Goal: Task Accomplishment & Management: Manage account settings

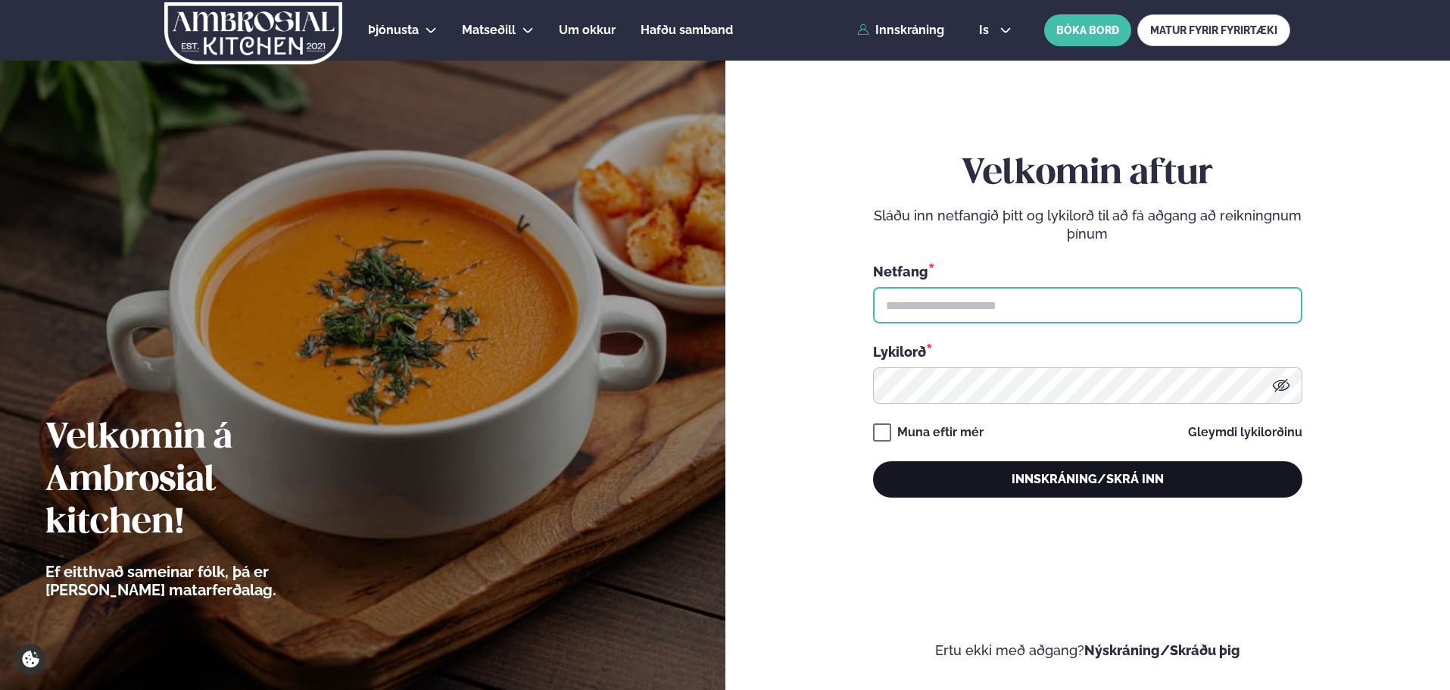
type input "**********"
click at [968, 467] on button "Innskráning/Skrá inn" at bounding box center [1087, 479] width 429 height 36
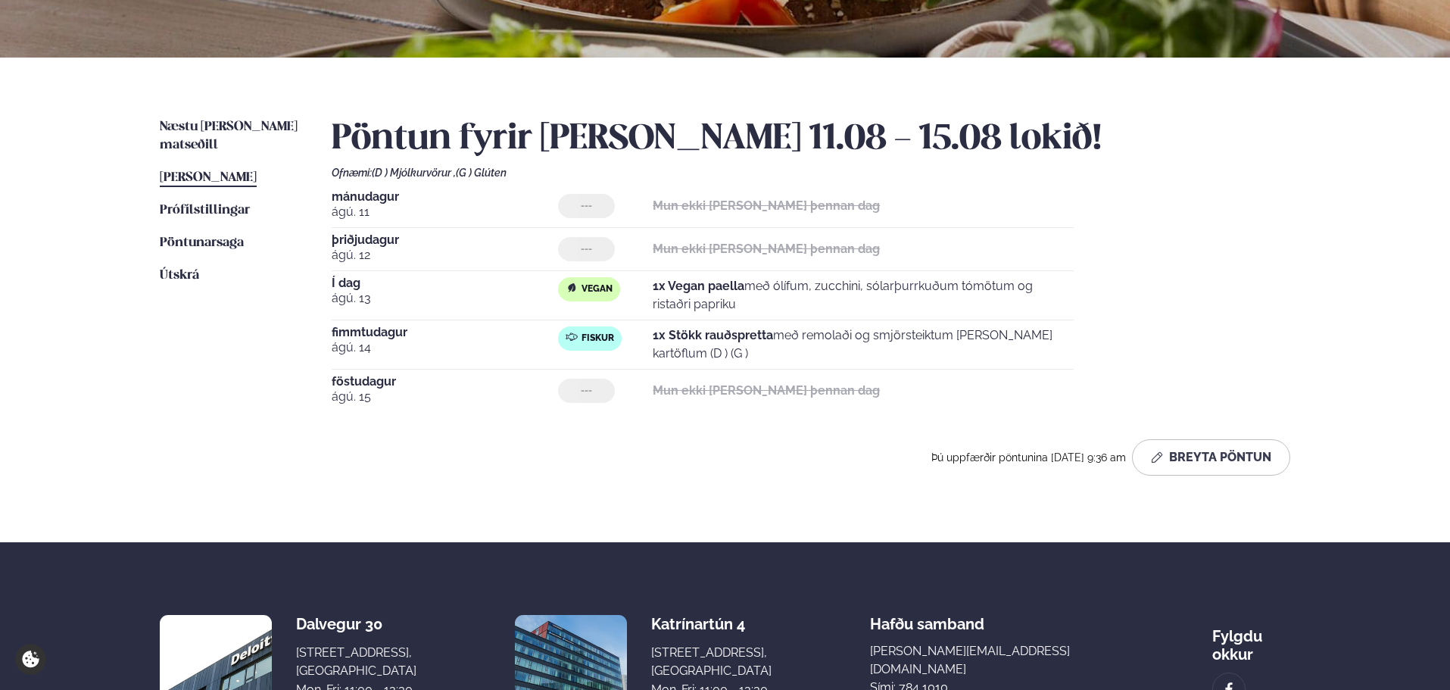
scroll to position [379, 0]
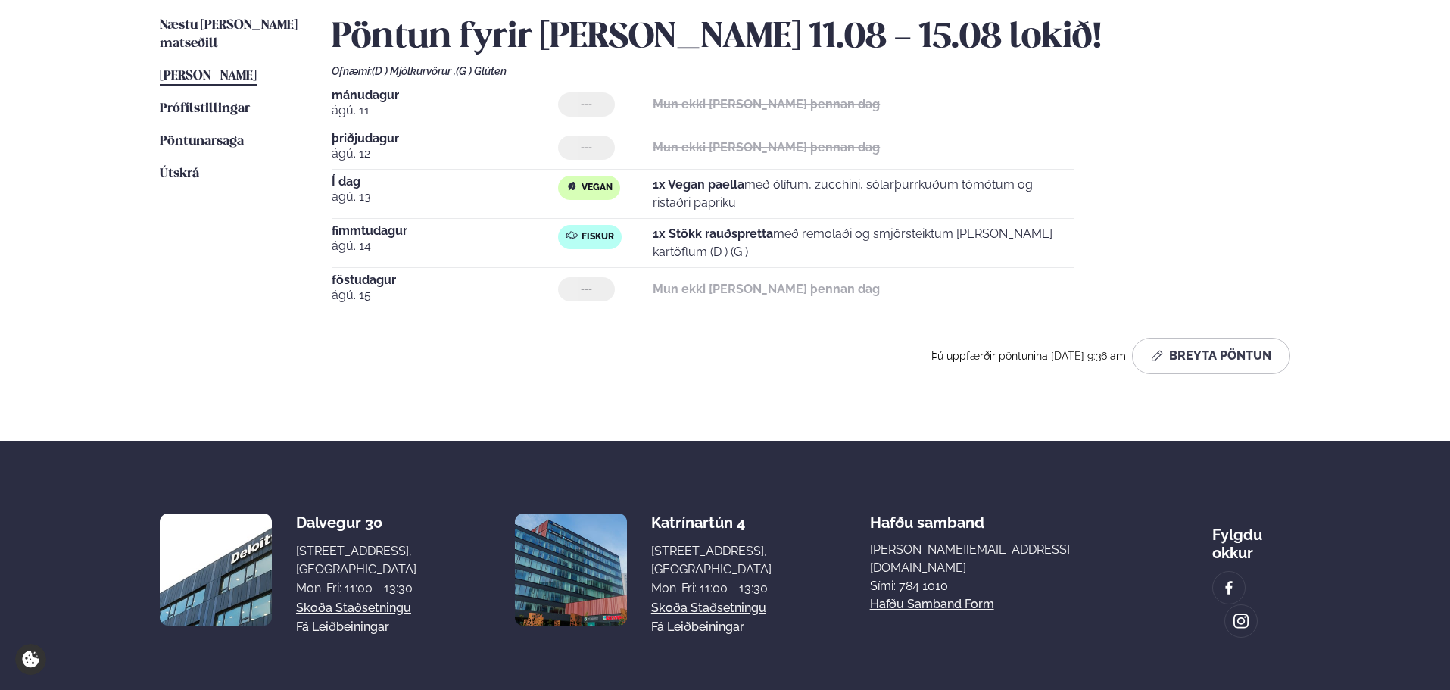
click at [223, 16] on div "Næstu [PERSON_NAME] matseðill Næsta vika [PERSON_NAME] matseðill [PERSON_NAME] …" at bounding box center [724, 198] width 1221 height 485
click at [220, 21] on span "Næstu [PERSON_NAME] matseðill" at bounding box center [229, 34] width 138 height 31
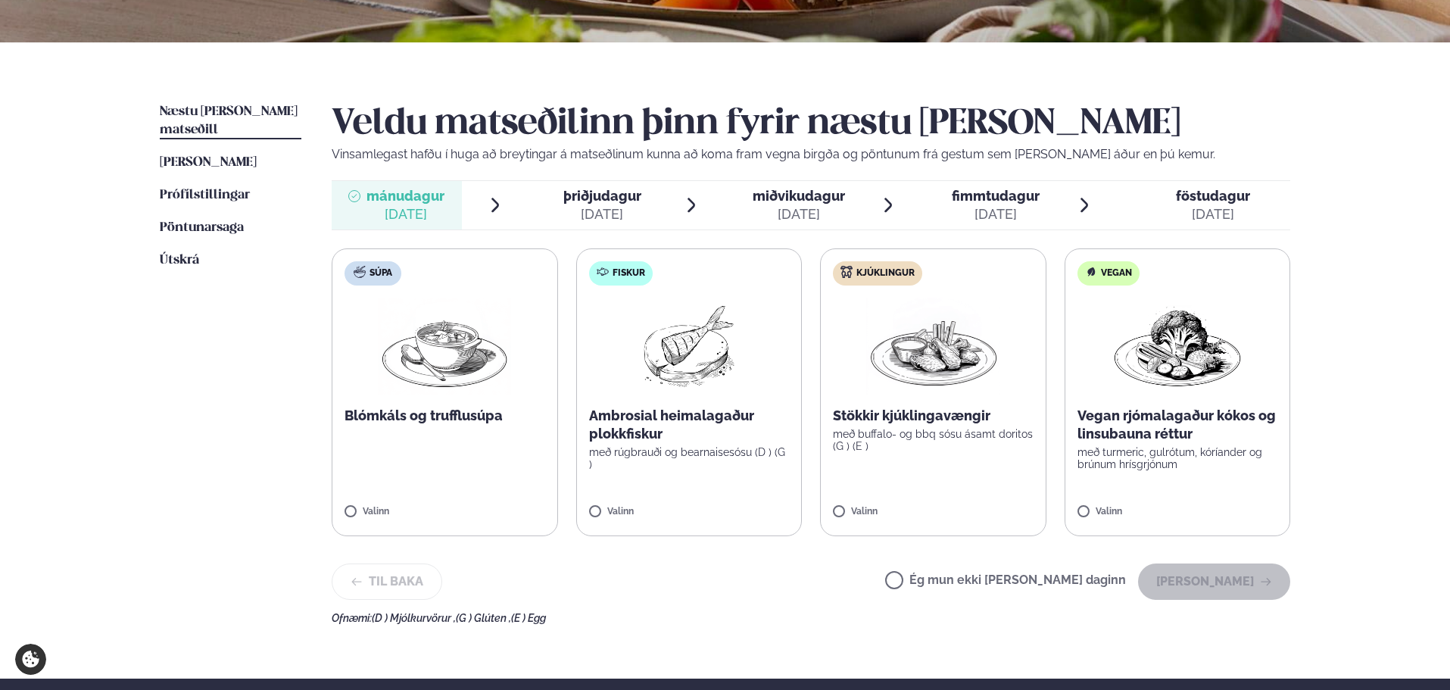
scroll to position [303, 0]
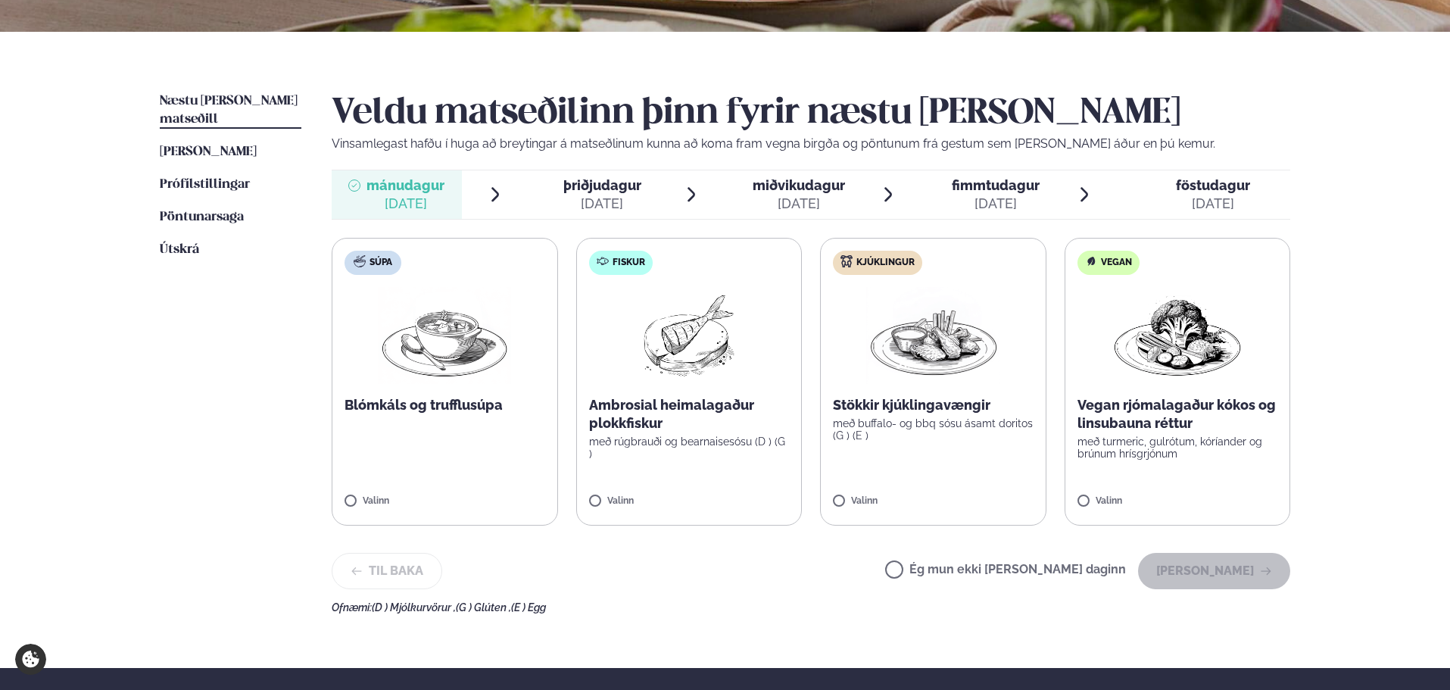
drag, startPoint x: 961, startPoint y: 578, endPoint x: 1046, endPoint y: 573, distance: 85.7
click at [962, 578] on label "Ég mun ekki [PERSON_NAME] daginn" at bounding box center [1005, 571] width 241 height 16
click at [1219, 573] on button "[PERSON_NAME]" at bounding box center [1214, 571] width 152 height 36
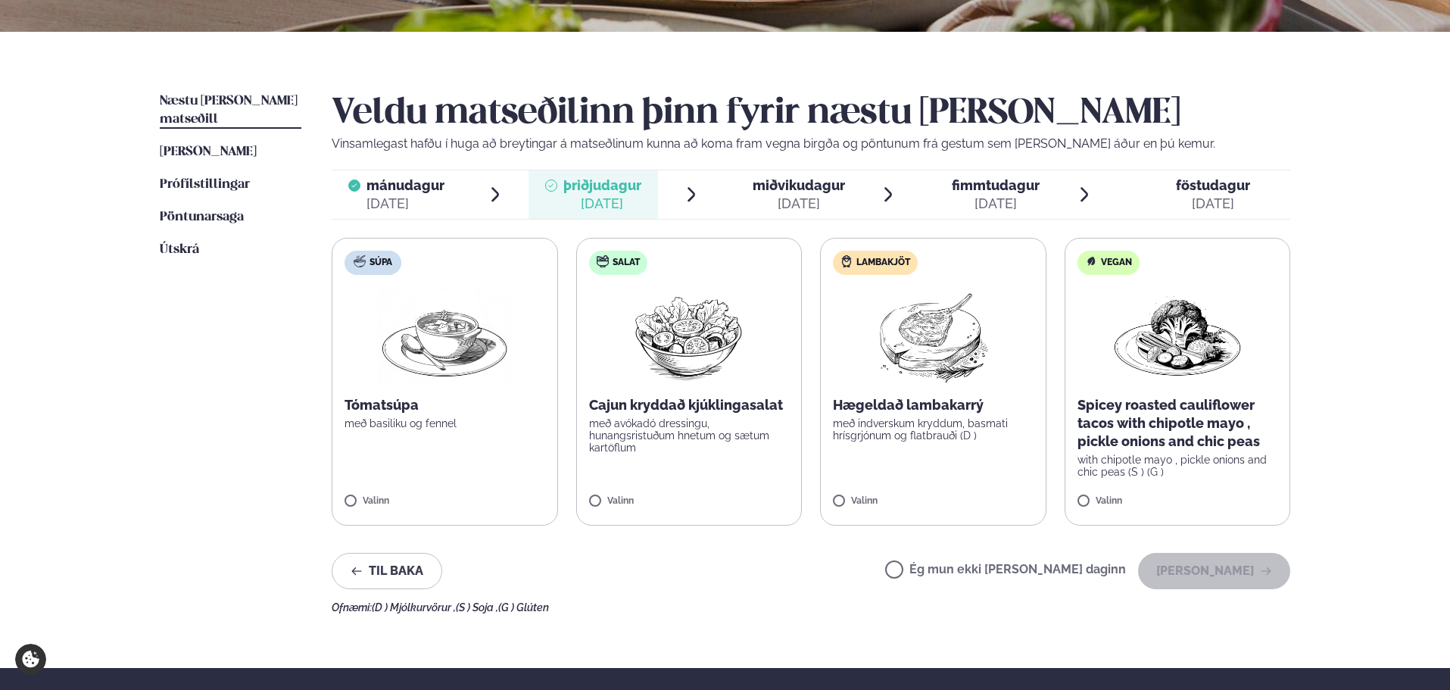
click at [957, 582] on div "Ég mun ekki [PERSON_NAME] daginn [PERSON_NAME]" at bounding box center [1087, 571] width 405 height 36
click at [966, 573] on label "Ég mun ekki [PERSON_NAME] daginn" at bounding box center [1005, 571] width 241 height 16
click at [1175, 575] on button "[PERSON_NAME]" at bounding box center [1214, 571] width 152 height 36
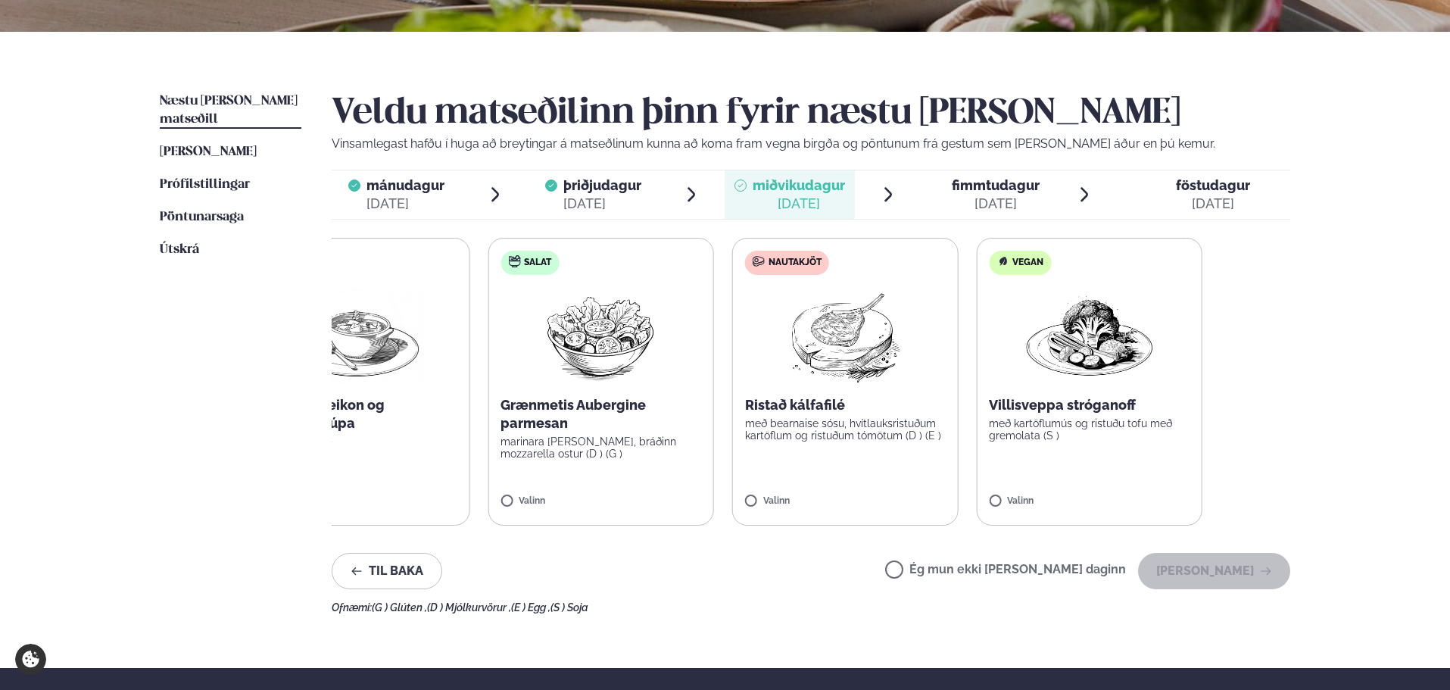
click at [444, 455] on div "Súpa Kartöflu- beikon og blaðlaukssúpa með brauði (G ) Valinn Salat Grænmetis A…" at bounding box center [723, 382] width 959 height 288
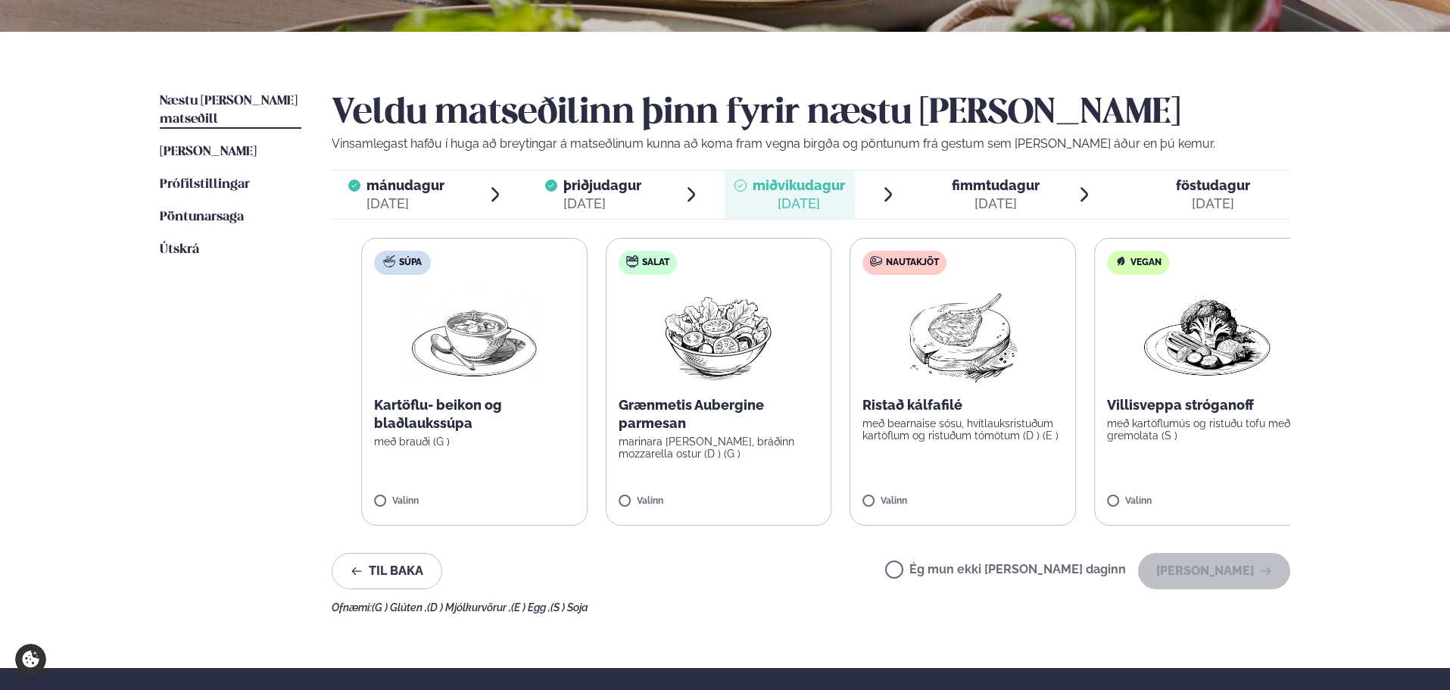
drag, startPoint x: 444, startPoint y: 458, endPoint x: 601, endPoint y: 457, distance: 156.7
click at [588, 457] on label "Súpa Kartöflu- beikon og blaðlaukssúpa með brauði (G ) Valinn" at bounding box center [474, 382] width 226 height 288
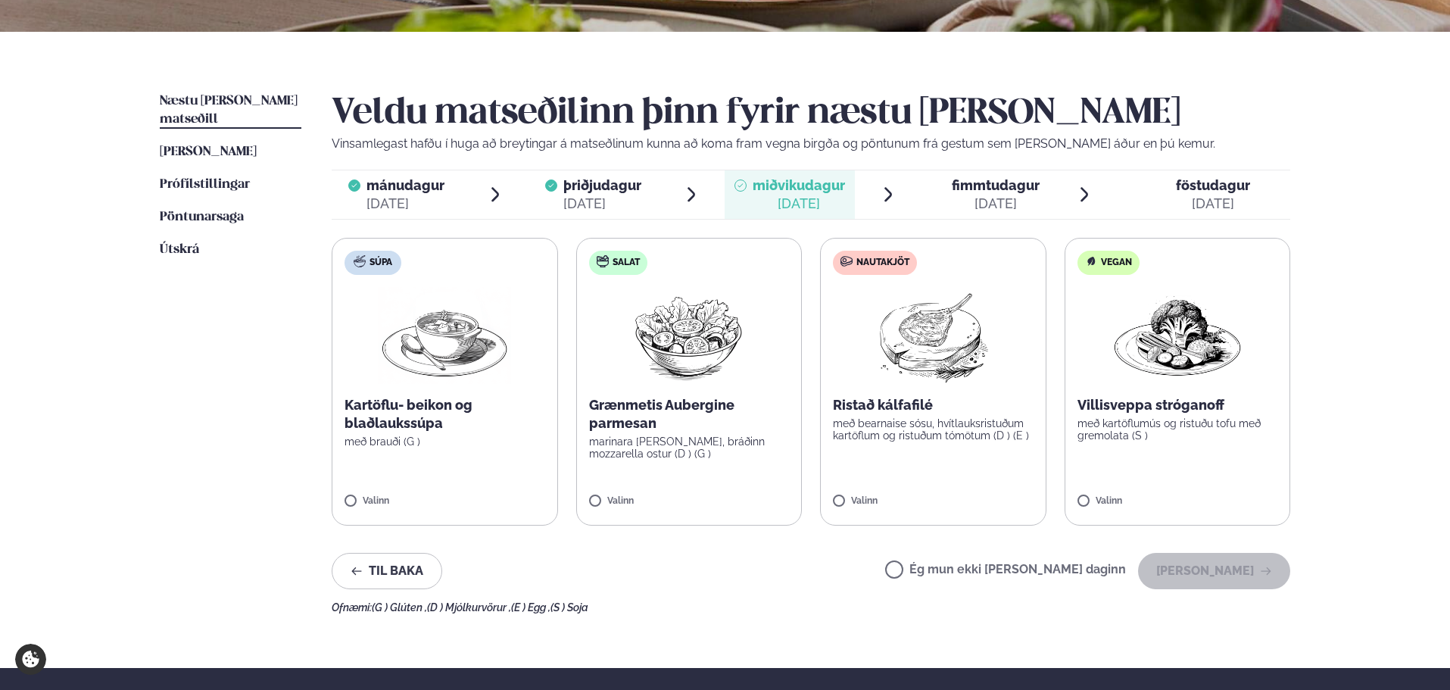
click at [647, 427] on p "Grænmetis Aubergine parmesan" at bounding box center [689, 414] width 201 height 36
click at [1234, 582] on button "[PERSON_NAME]" at bounding box center [1214, 571] width 152 height 36
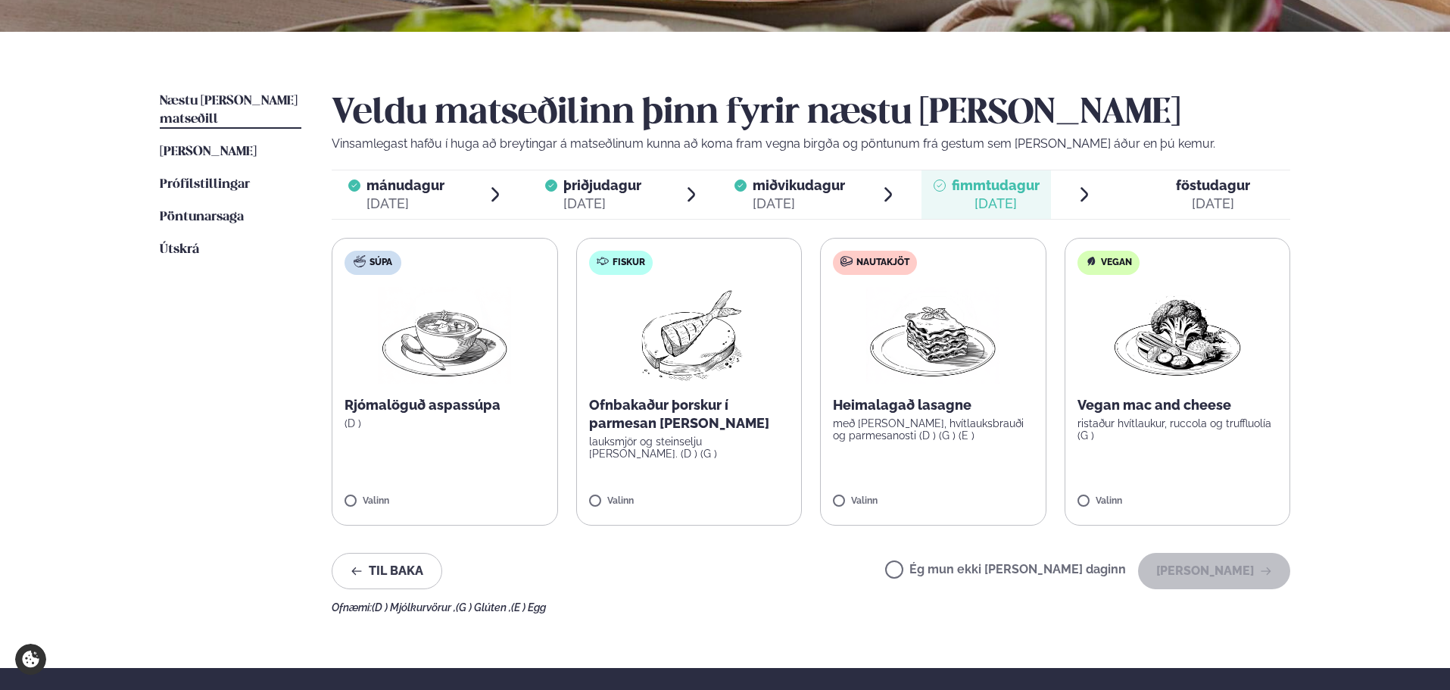
click at [668, 438] on p "lauksmjör og steinselju [PERSON_NAME]. (D ) (G )" at bounding box center [689, 447] width 201 height 24
click at [1222, 575] on button "[PERSON_NAME]" at bounding box center [1214, 571] width 152 height 36
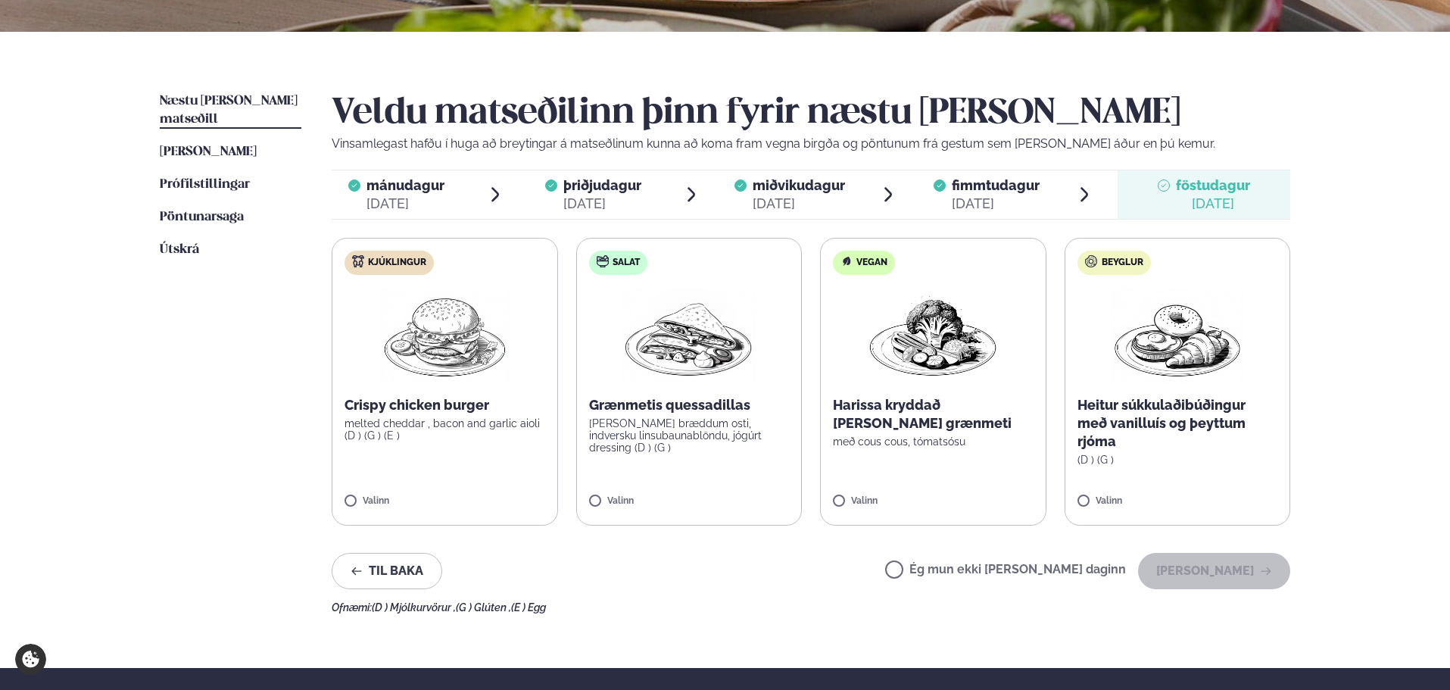
click at [972, 569] on label "Ég mun ekki [PERSON_NAME] daginn" at bounding box center [1005, 571] width 241 height 16
click at [1171, 556] on button "[PERSON_NAME]" at bounding box center [1214, 571] width 152 height 36
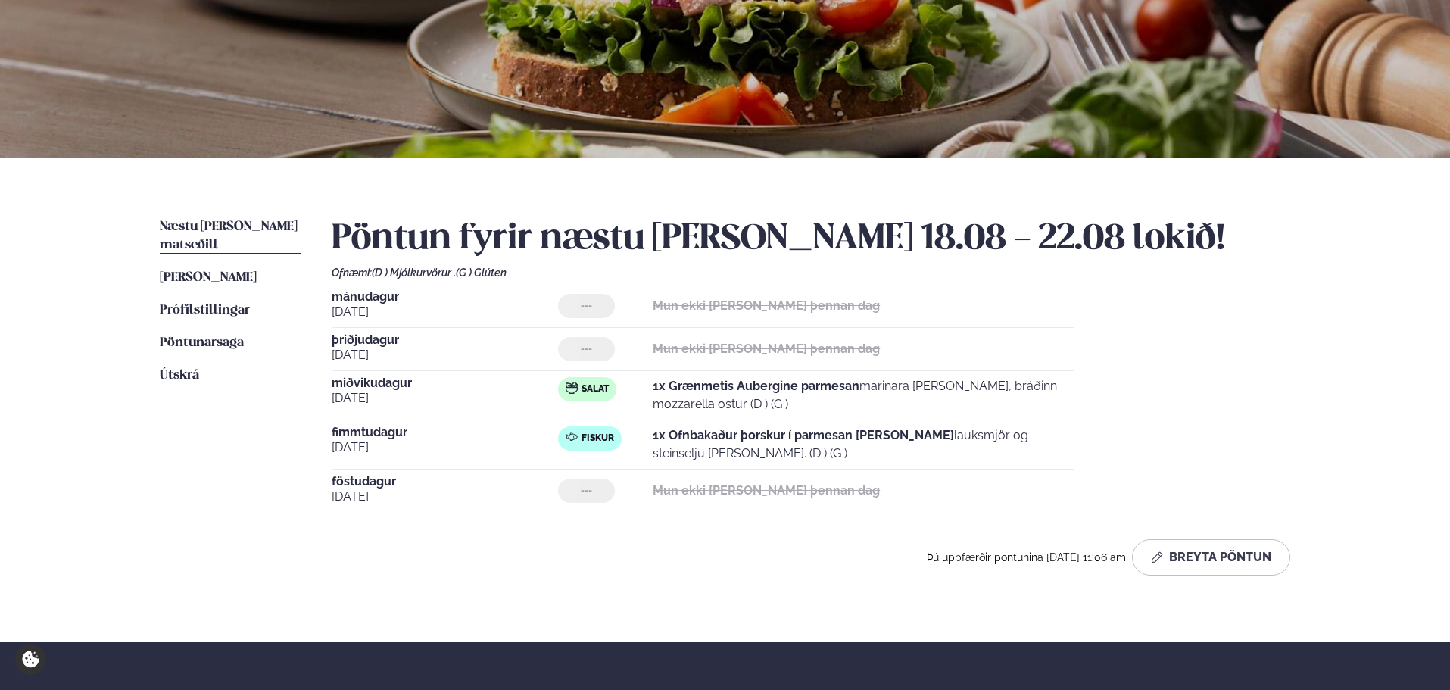
scroll to position [176, 0]
